Goal: Task Accomplishment & Management: Manage account settings

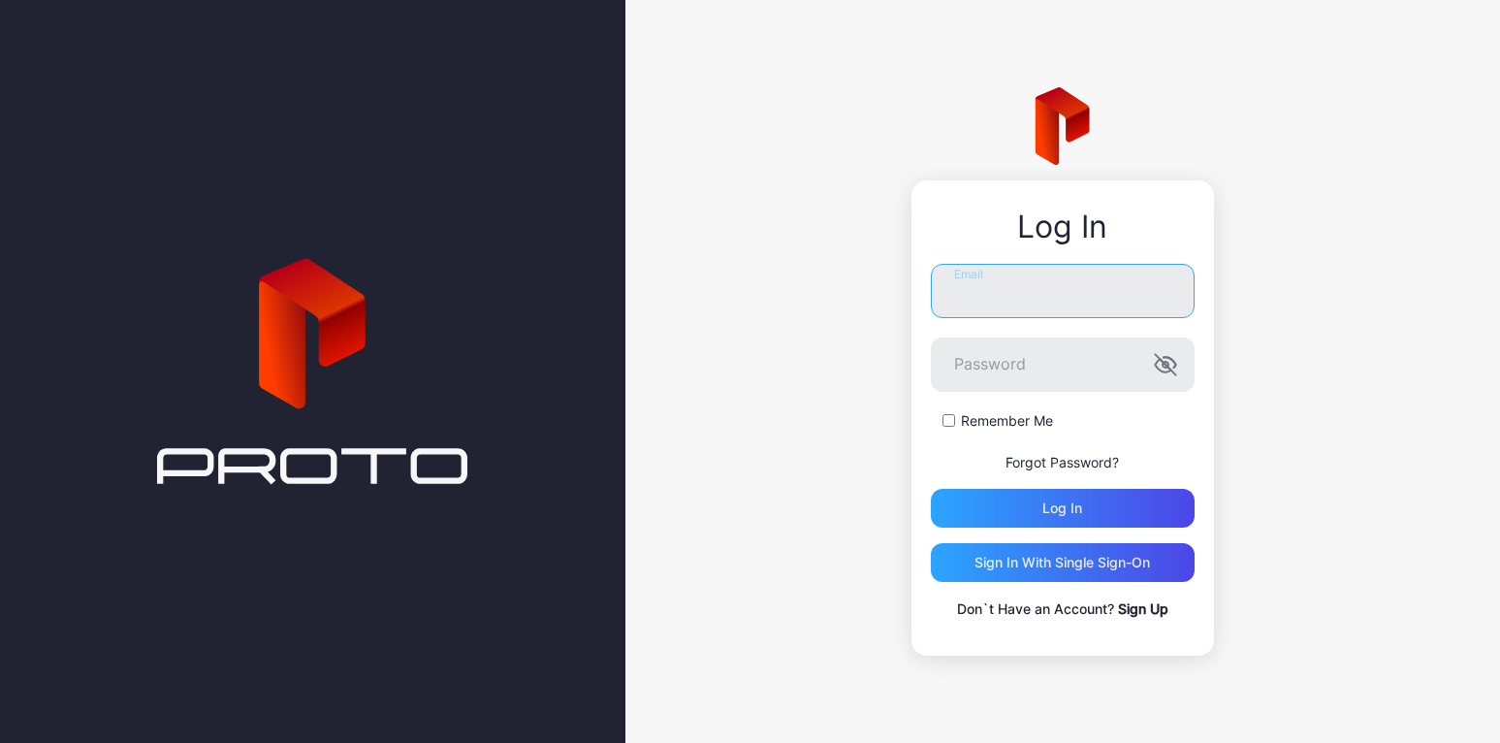
type input "**********"
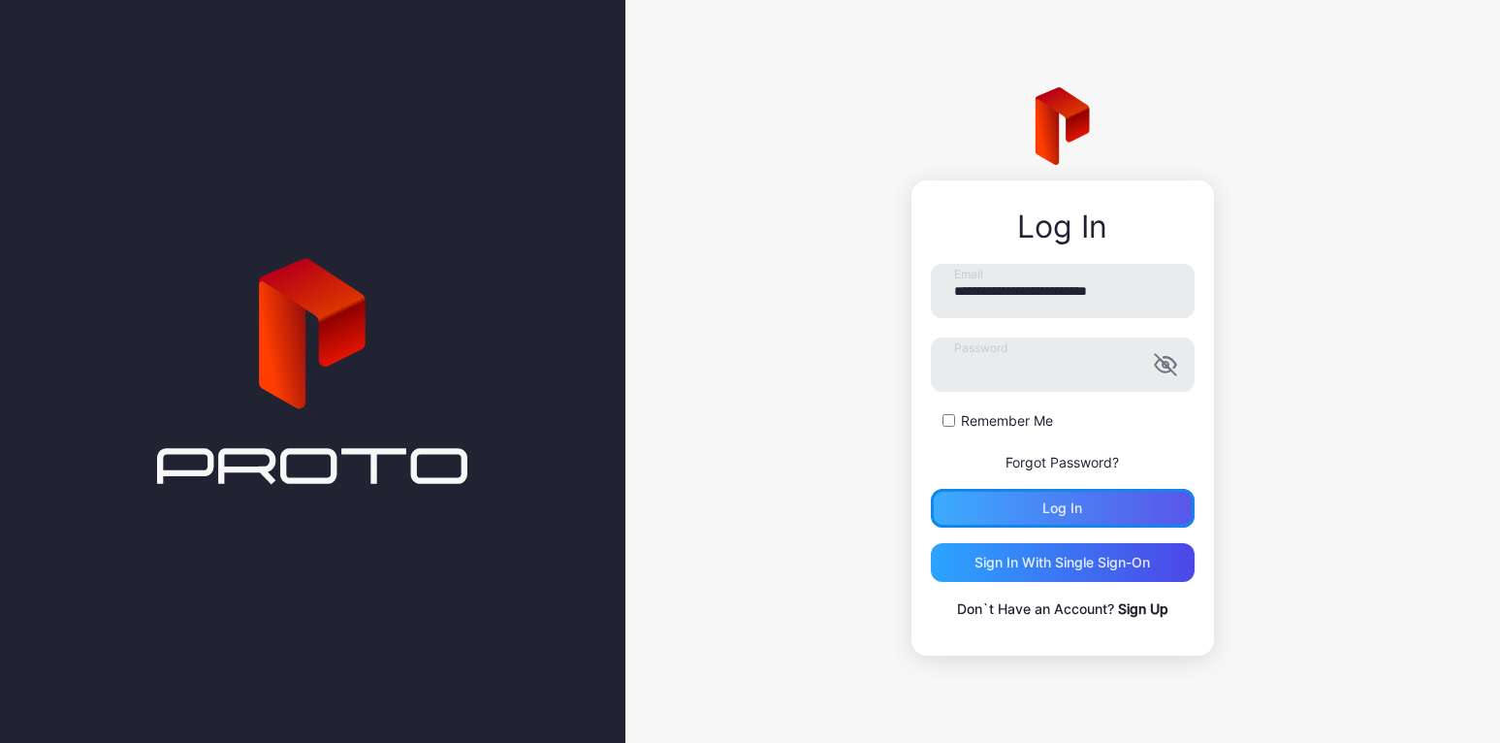
click at [1049, 513] on div "Log in" at bounding box center [1062, 508] width 40 height 16
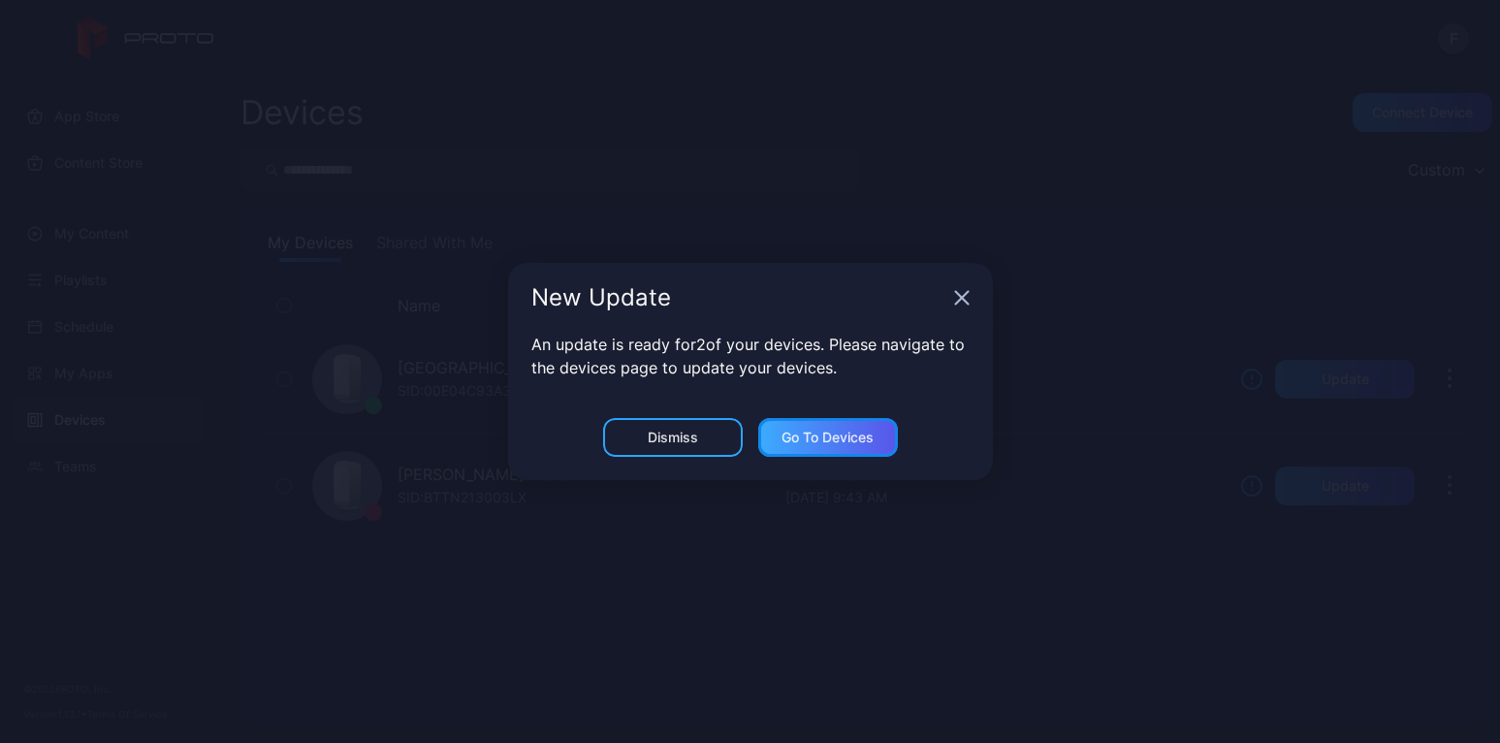
click at [813, 445] on div "Go to devices" at bounding box center [827, 437] width 92 height 16
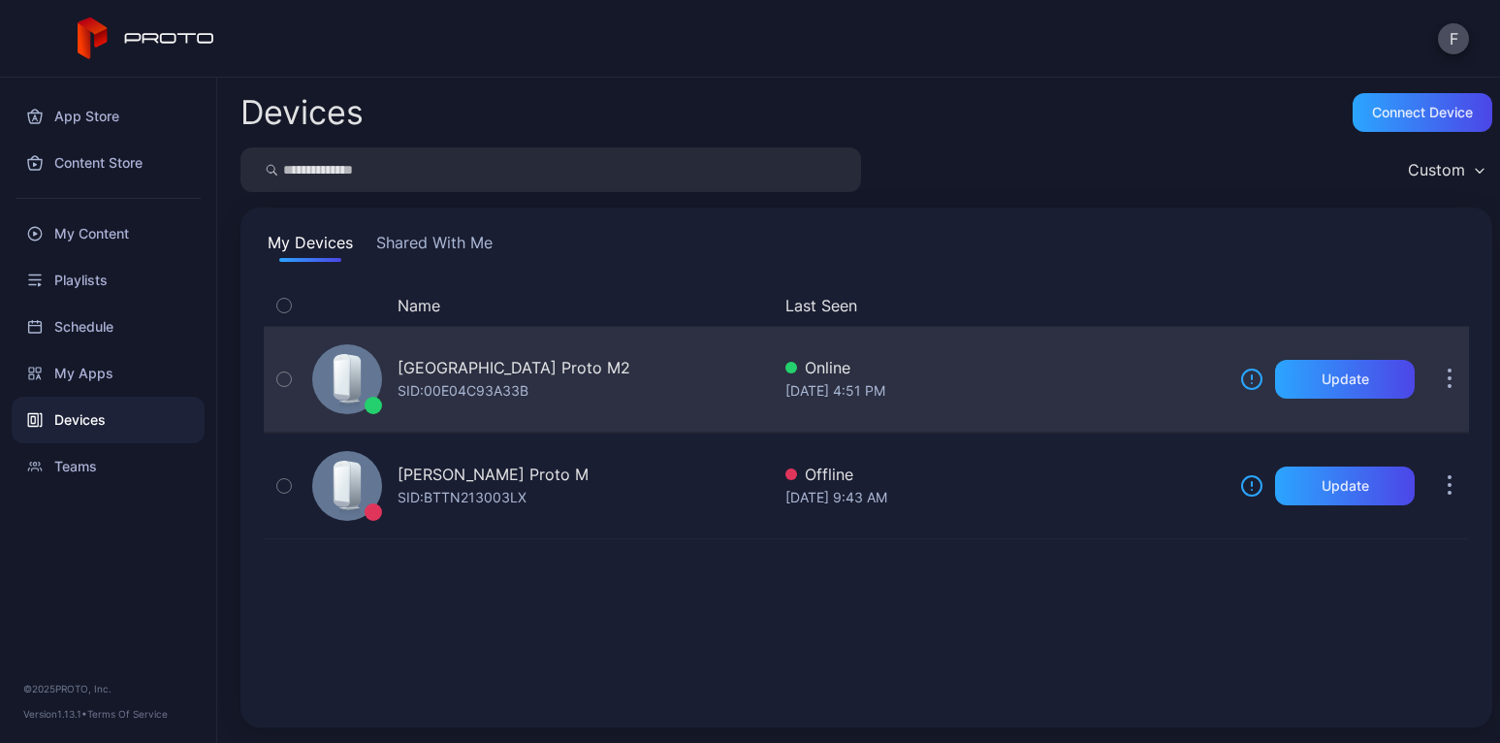
click at [761, 384] on div "[GEOGRAPHIC_DATA] Proto M2 SID: 00E04C93A33B Online [DATE] 4:51 PM Update" at bounding box center [866, 379] width 1205 height 97
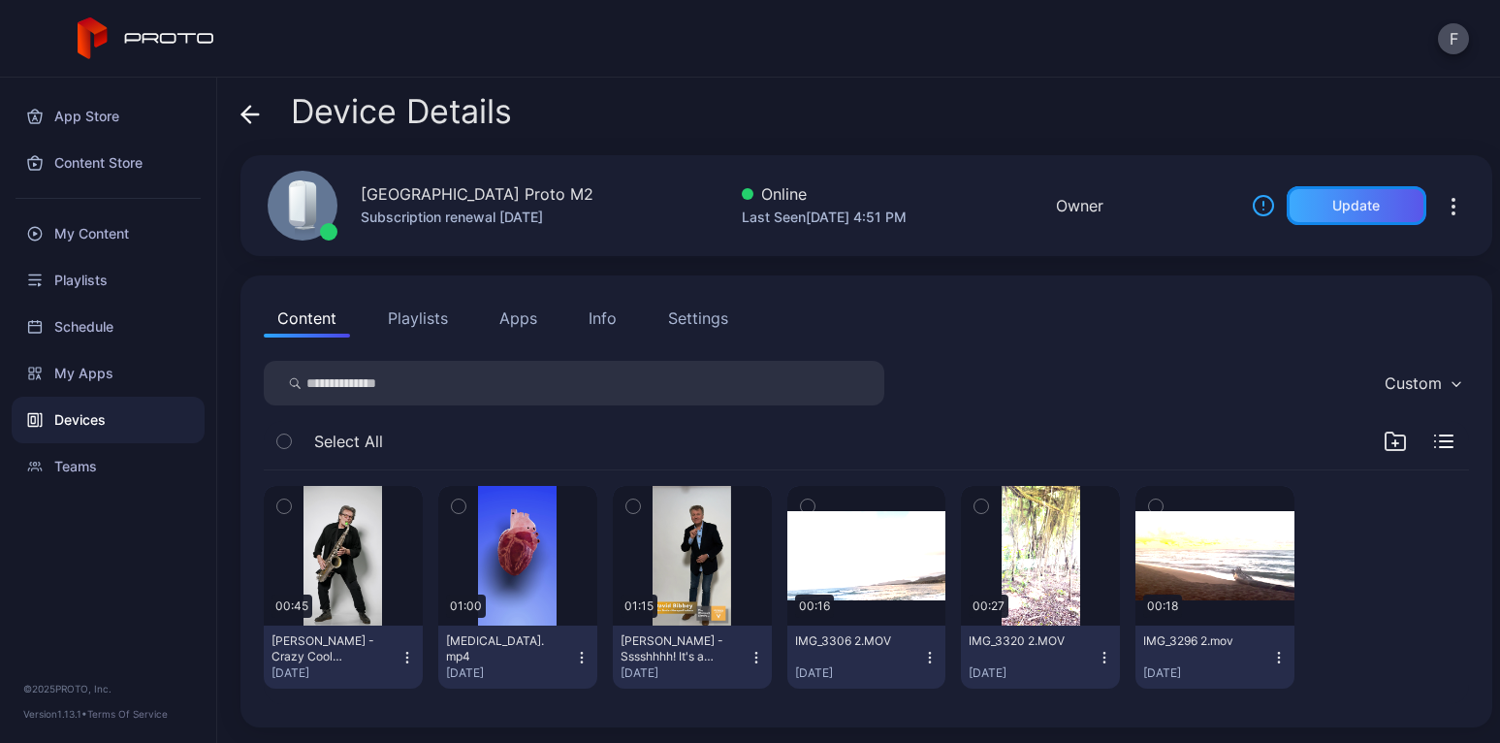
click at [1332, 206] on div "Update" at bounding box center [1356, 206] width 48 height 16
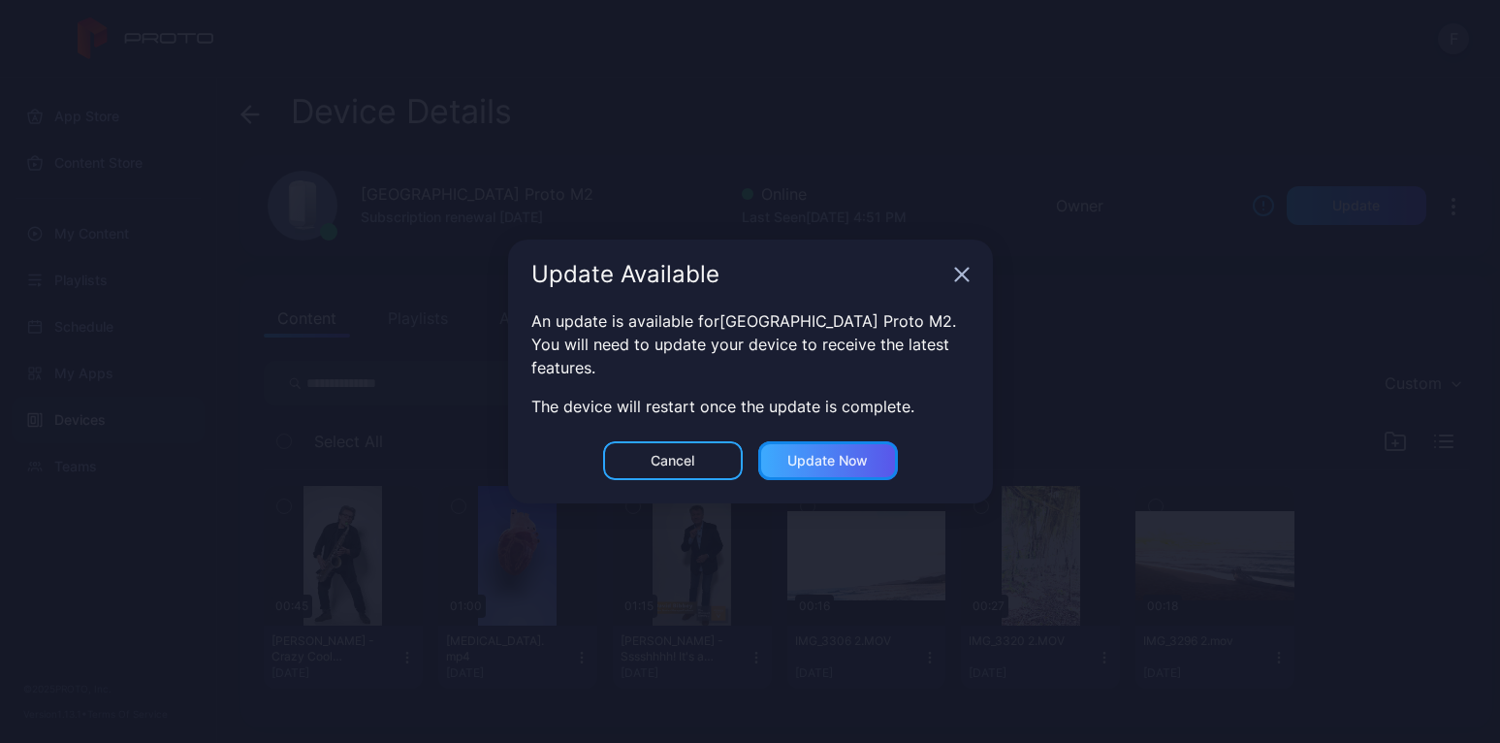
click at [812, 460] on div "Update now" at bounding box center [827, 461] width 80 height 16
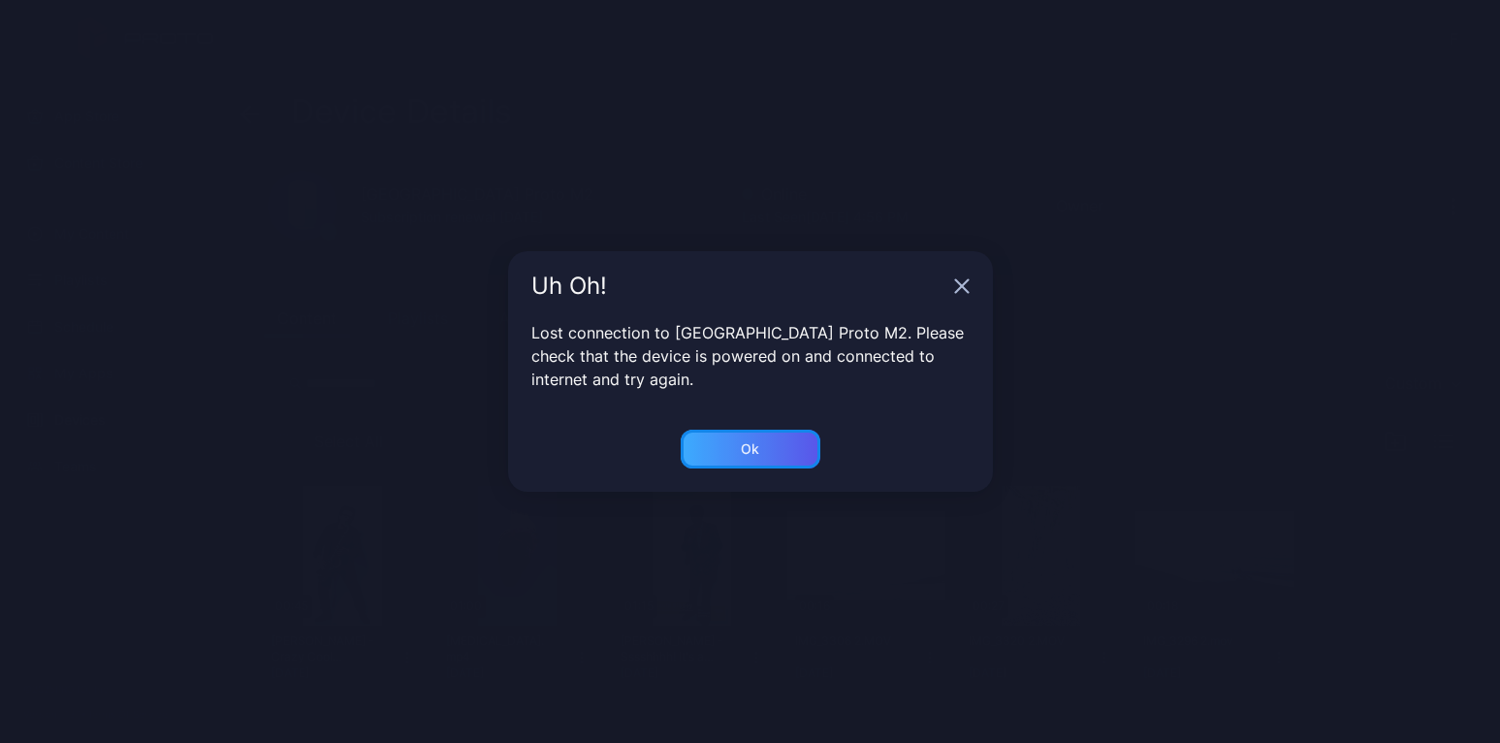
click at [759, 451] on div "Ok" at bounding box center [751, 448] width 140 height 39
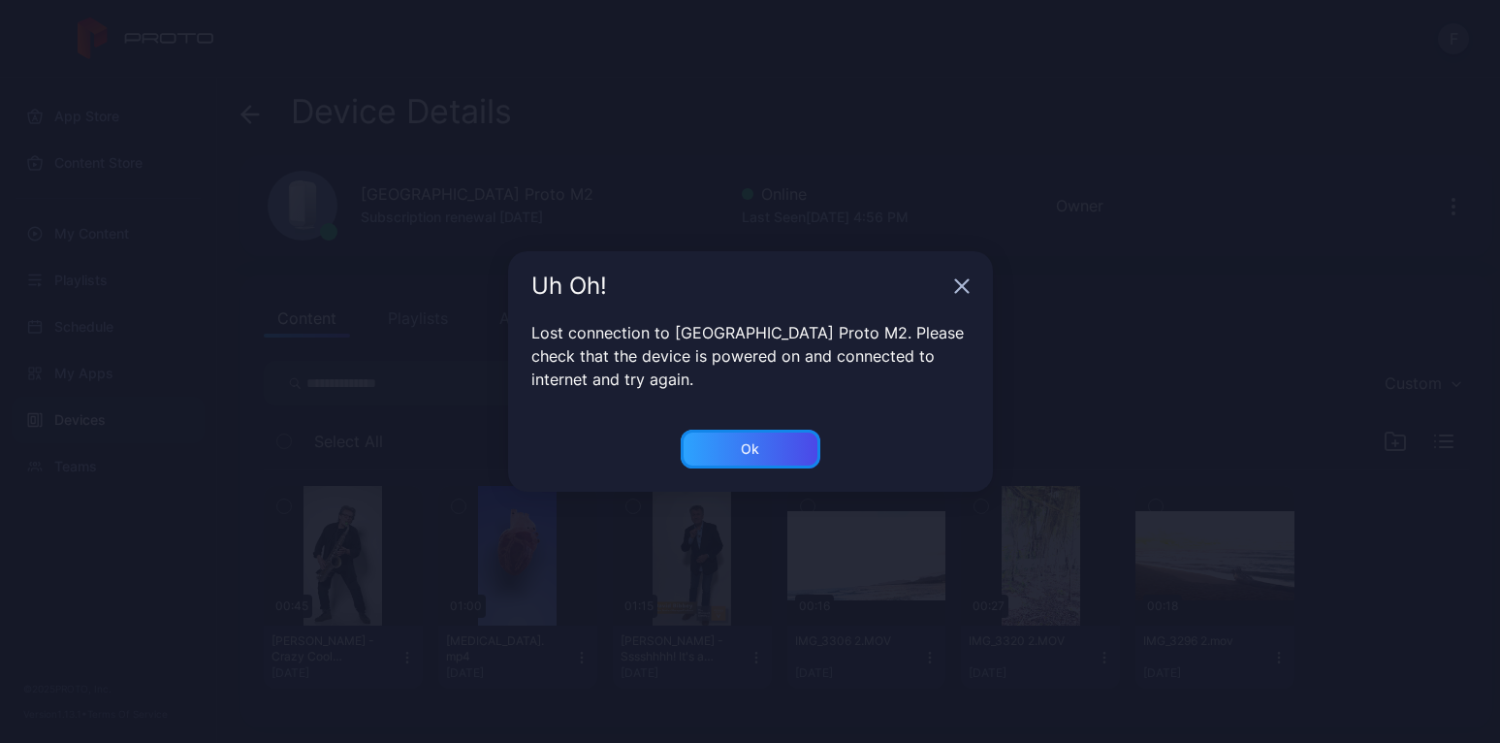
click at [759, 451] on div "Ok" at bounding box center [751, 448] width 140 height 39
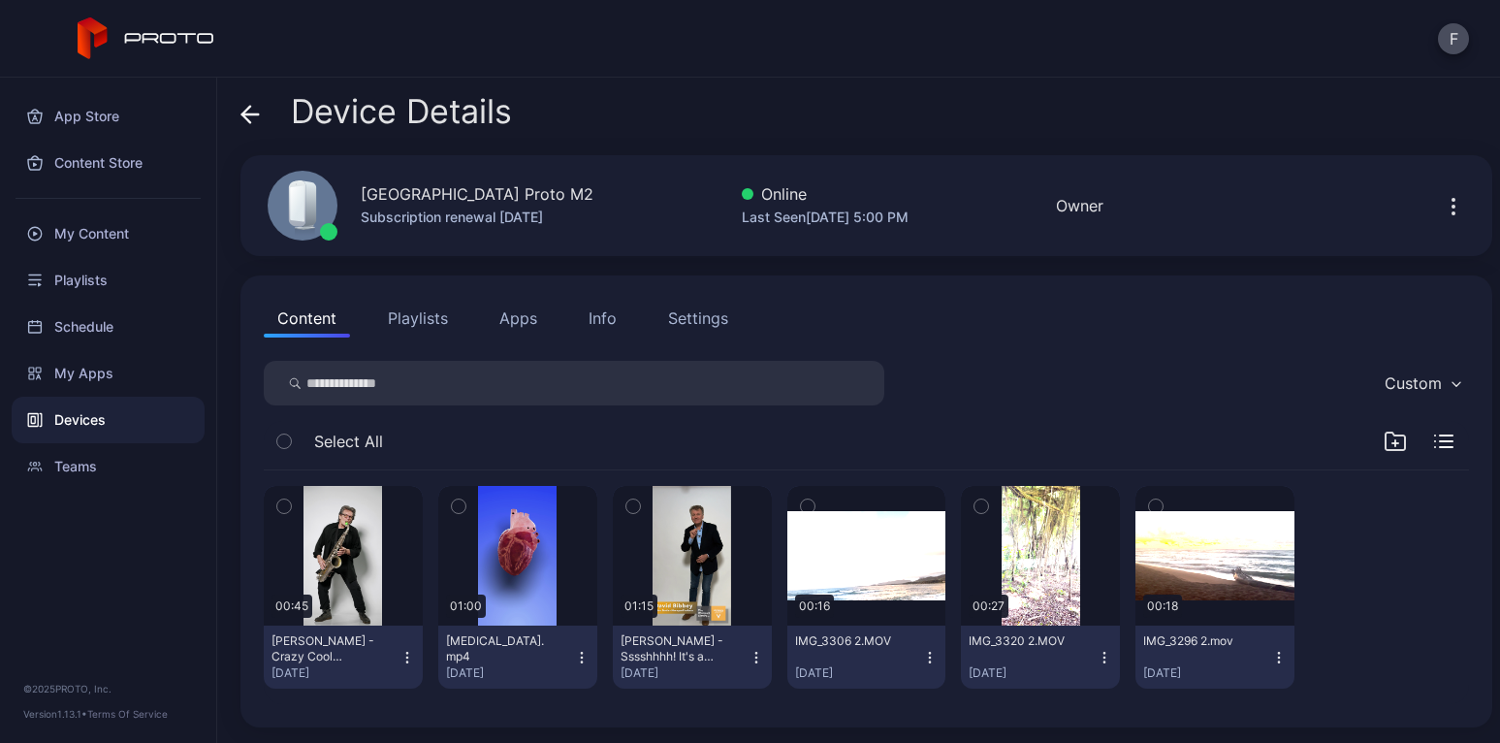
click at [707, 319] on div "Settings" at bounding box center [698, 317] width 60 height 23
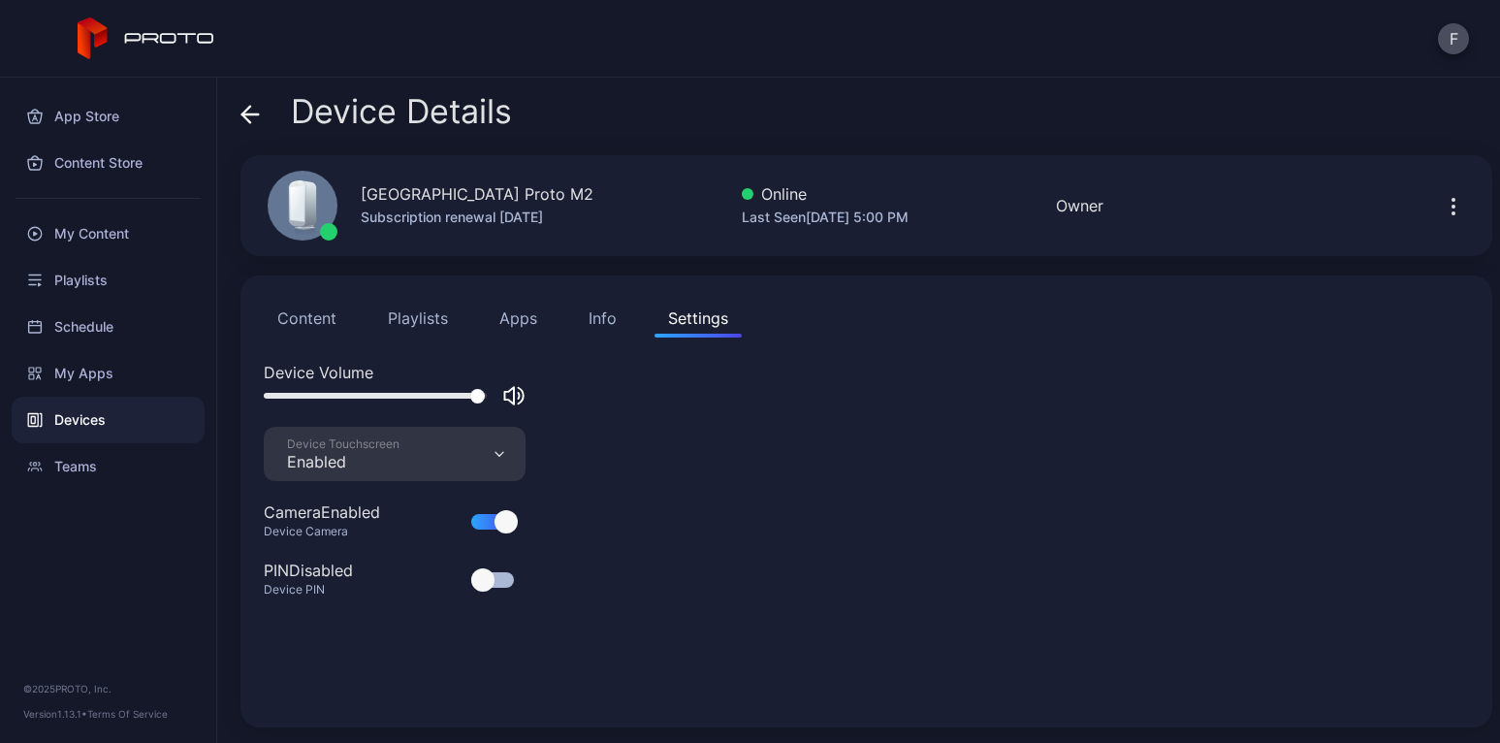
click at [481, 524] on div at bounding box center [492, 522] width 43 height 16
click at [507, 522] on div at bounding box center [492, 522] width 43 height 16
click at [1442, 207] on icon "button" at bounding box center [1453, 206] width 23 height 23
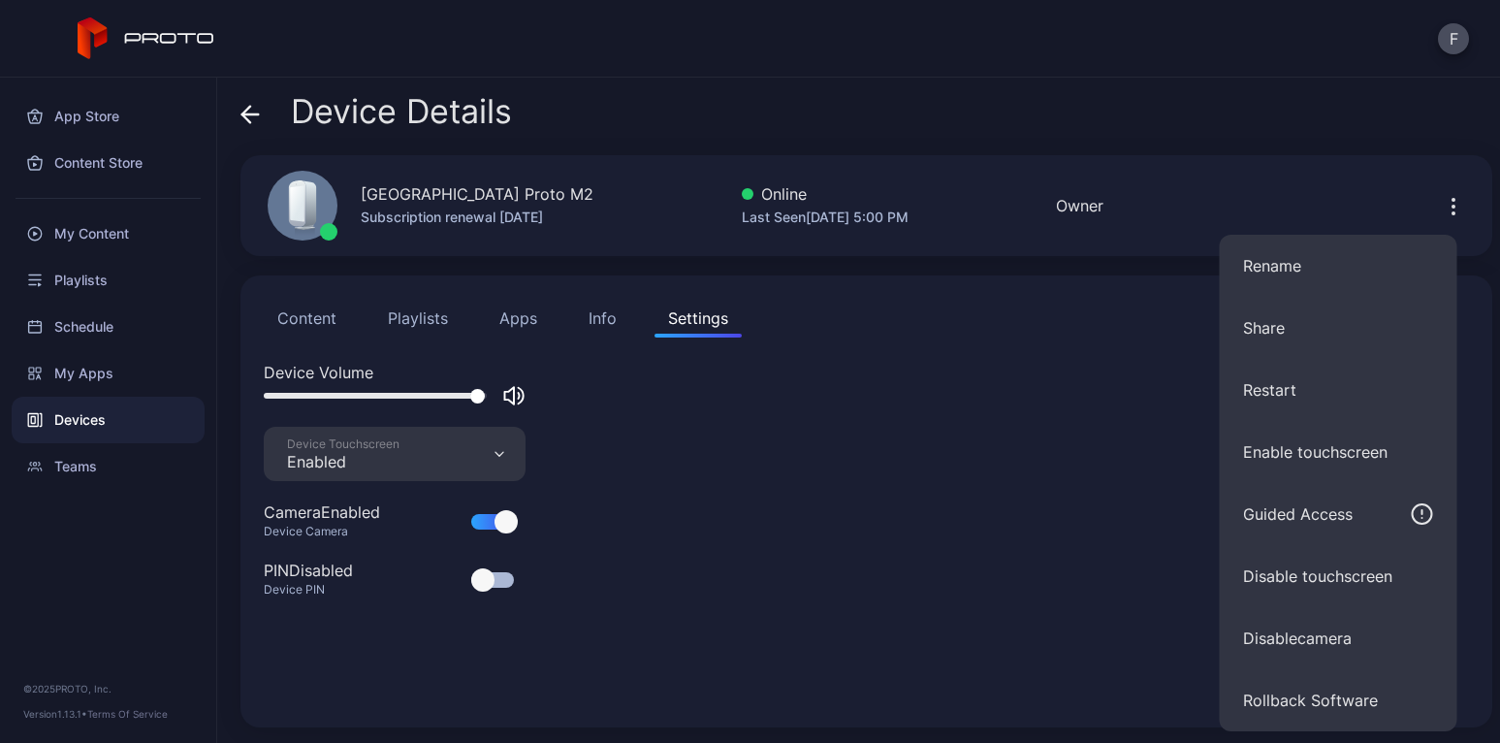
click at [1020, 368] on div "Device Volume" at bounding box center [866, 372] width 1205 height 23
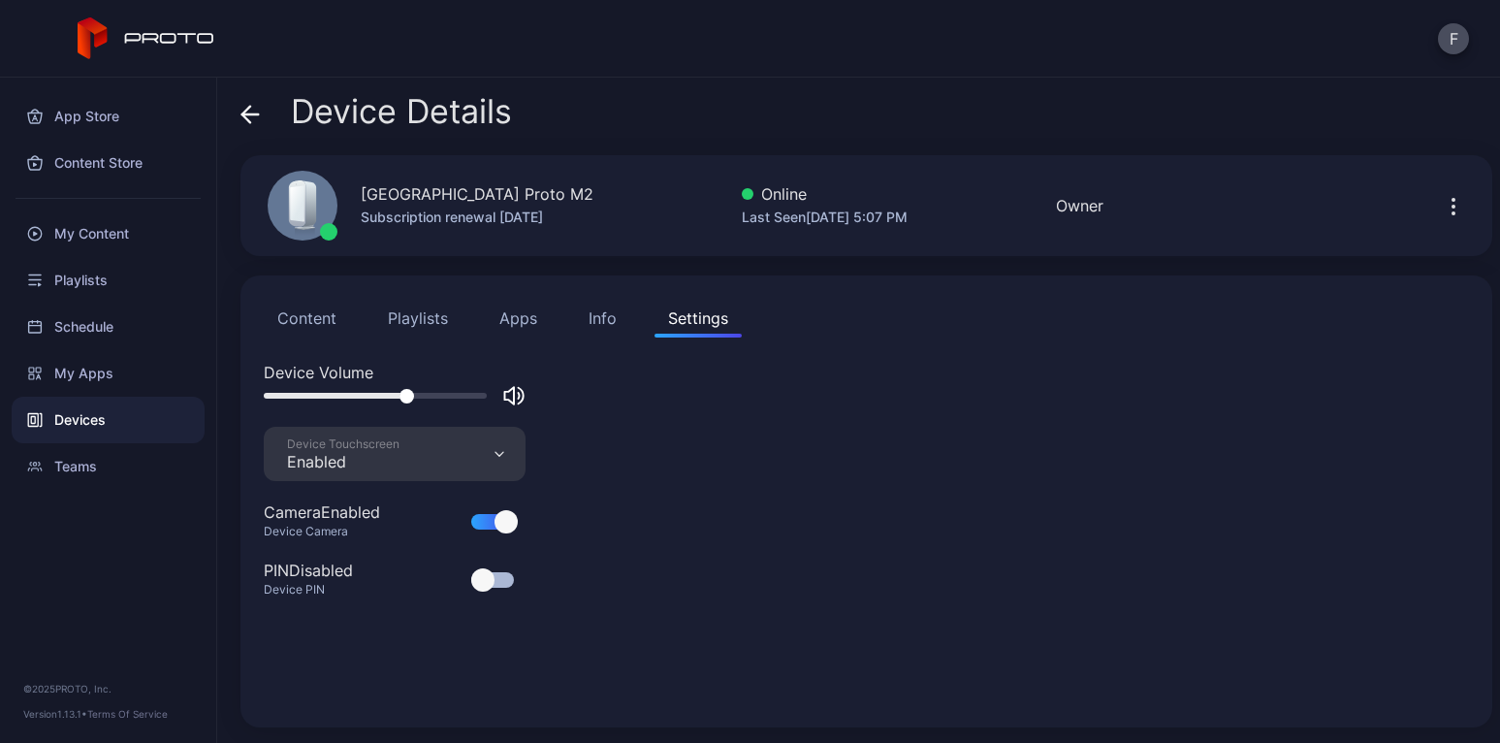
click at [485, 517] on div at bounding box center [492, 522] width 43 height 16
click at [1442, 214] on icon "button" at bounding box center [1453, 206] width 23 height 23
click at [1336, 206] on div at bounding box center [1339, 205] width 175 height 39
